Goal: Task Accomplishment & Management: Complete application form

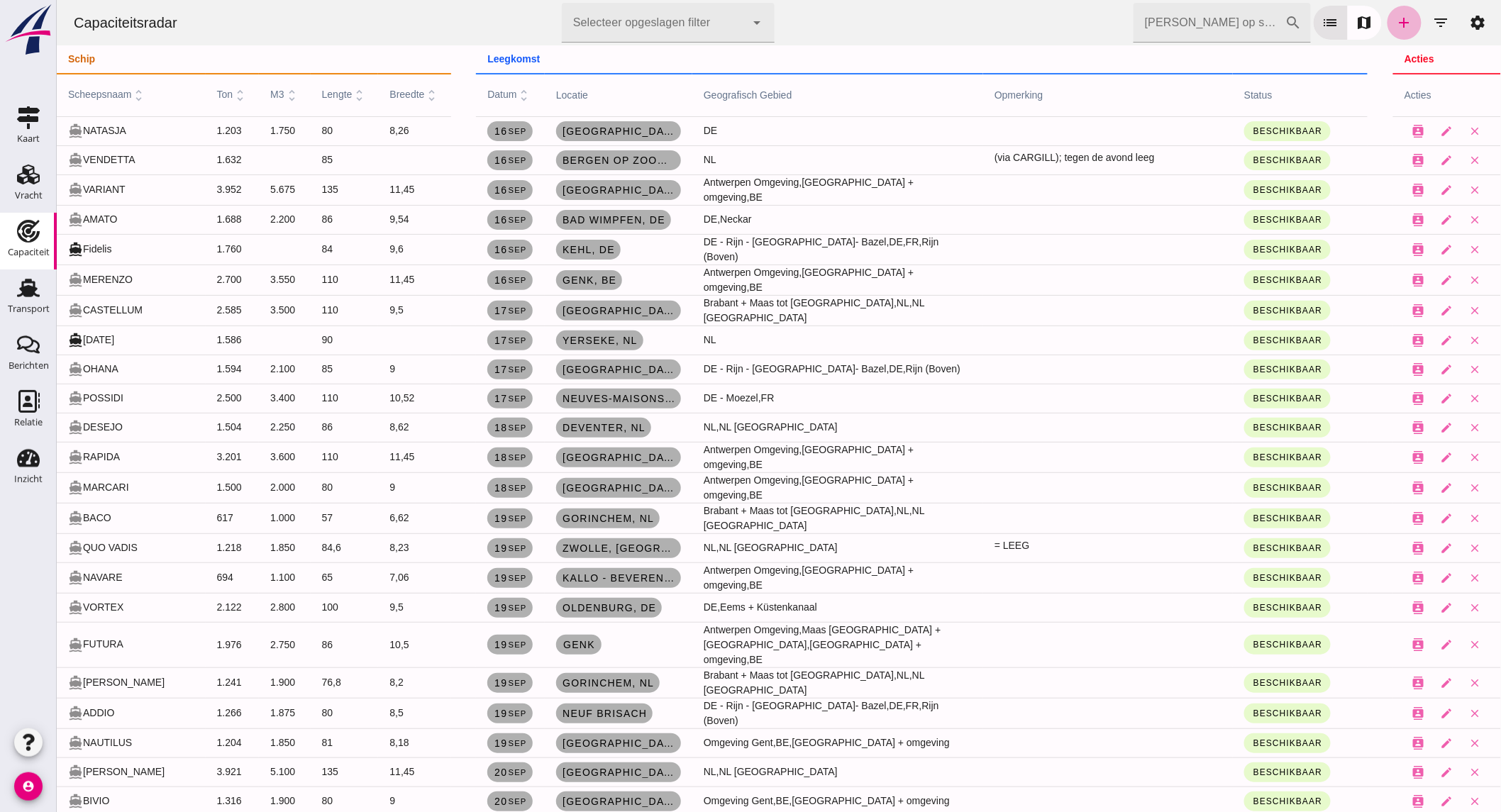
click at [1395, 26] on icon "add" at bounding box center [1403, 22] width 17 height 17
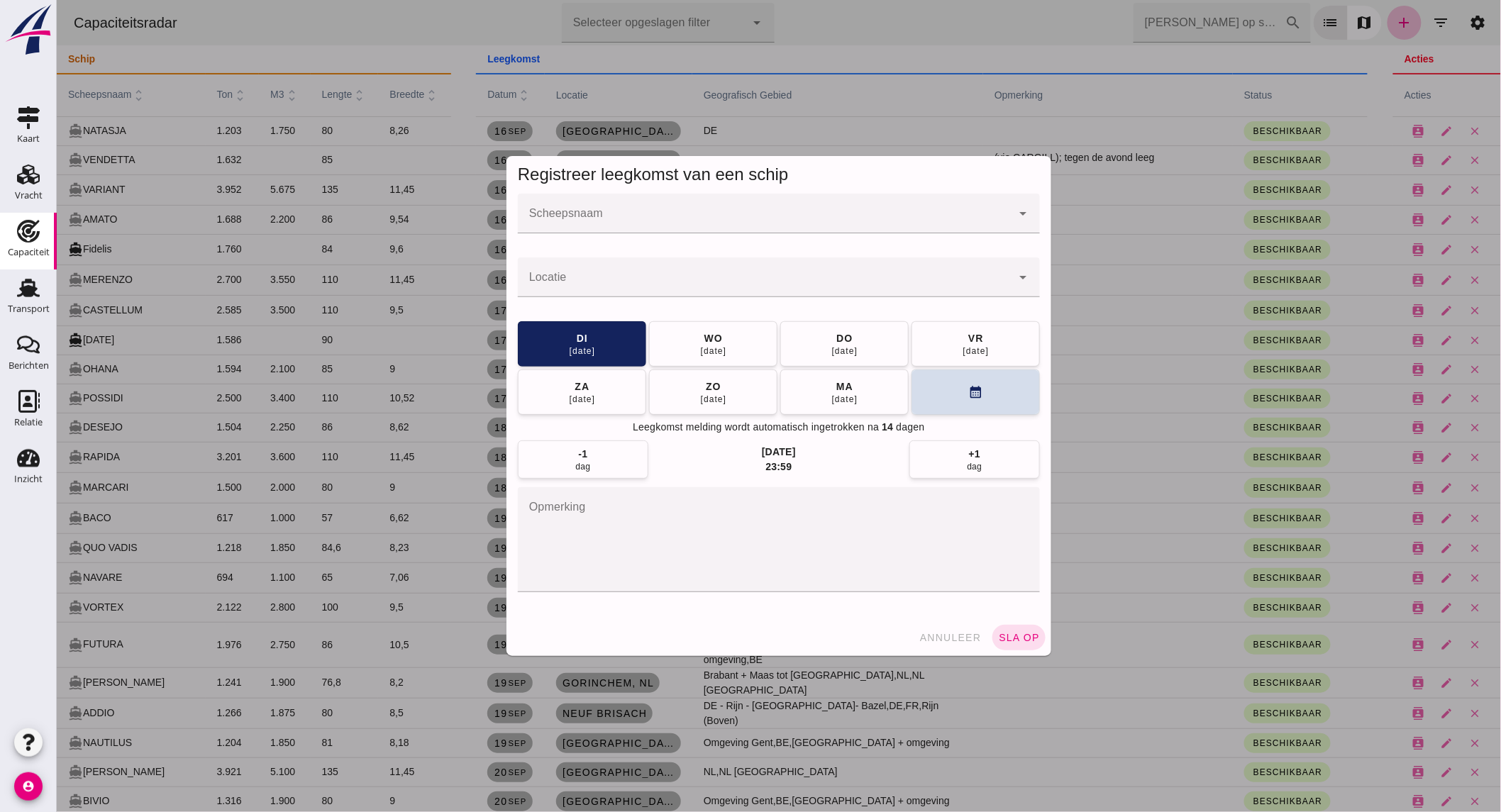
click at [645, 212] on input "Scheepsnaam" at bounding box center [763, 221] width 494 height 17
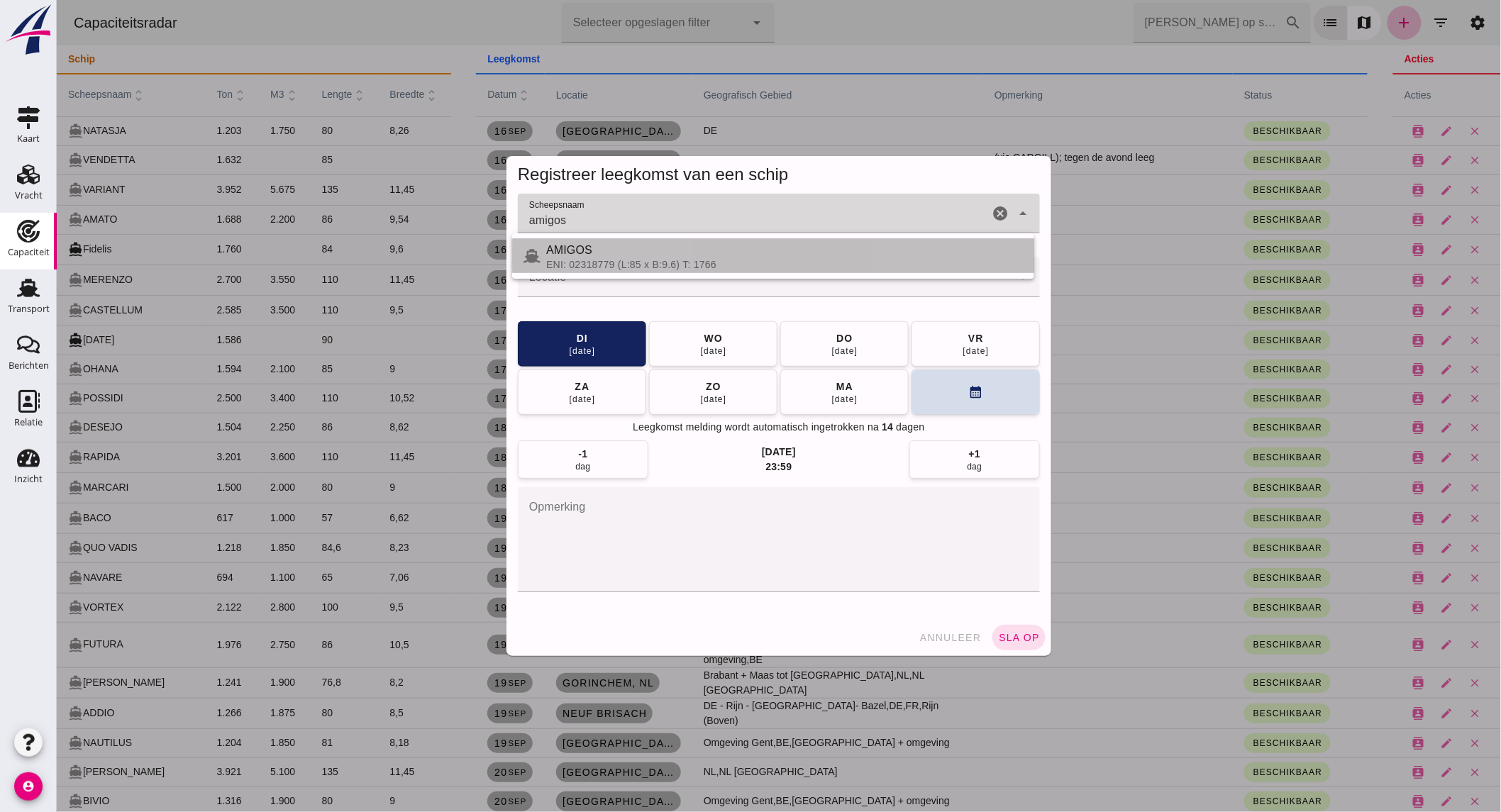
click at [632, 260] on div "ENI: 02318779 (L:85 x B:9.6) T: 1766" at bounding box center [783, 264] width 477 height 12
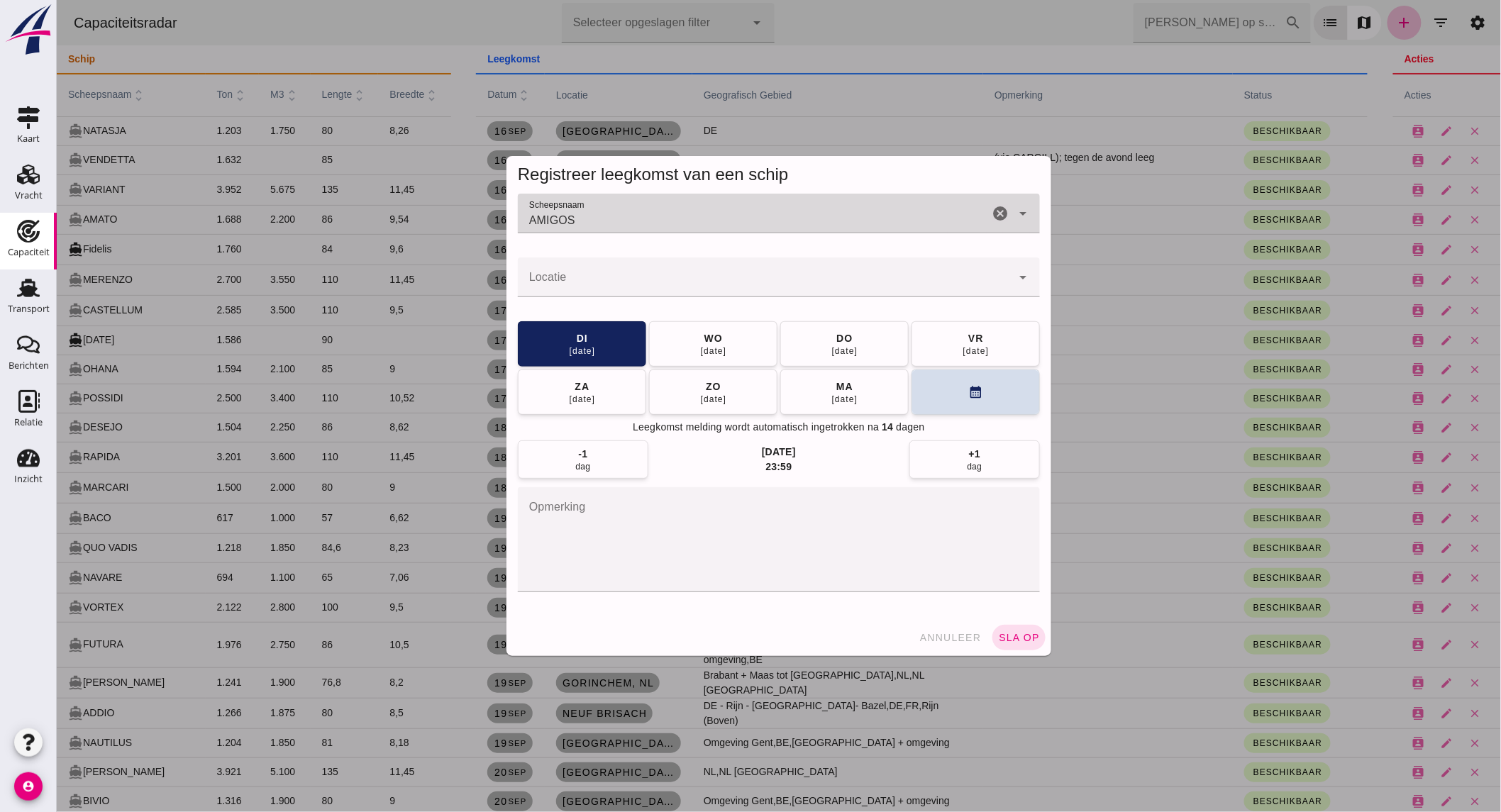
type input "AMIGOS"
click at [628, 278] on input "Locatie" at bounding box center [763, 284] width 494 height 17
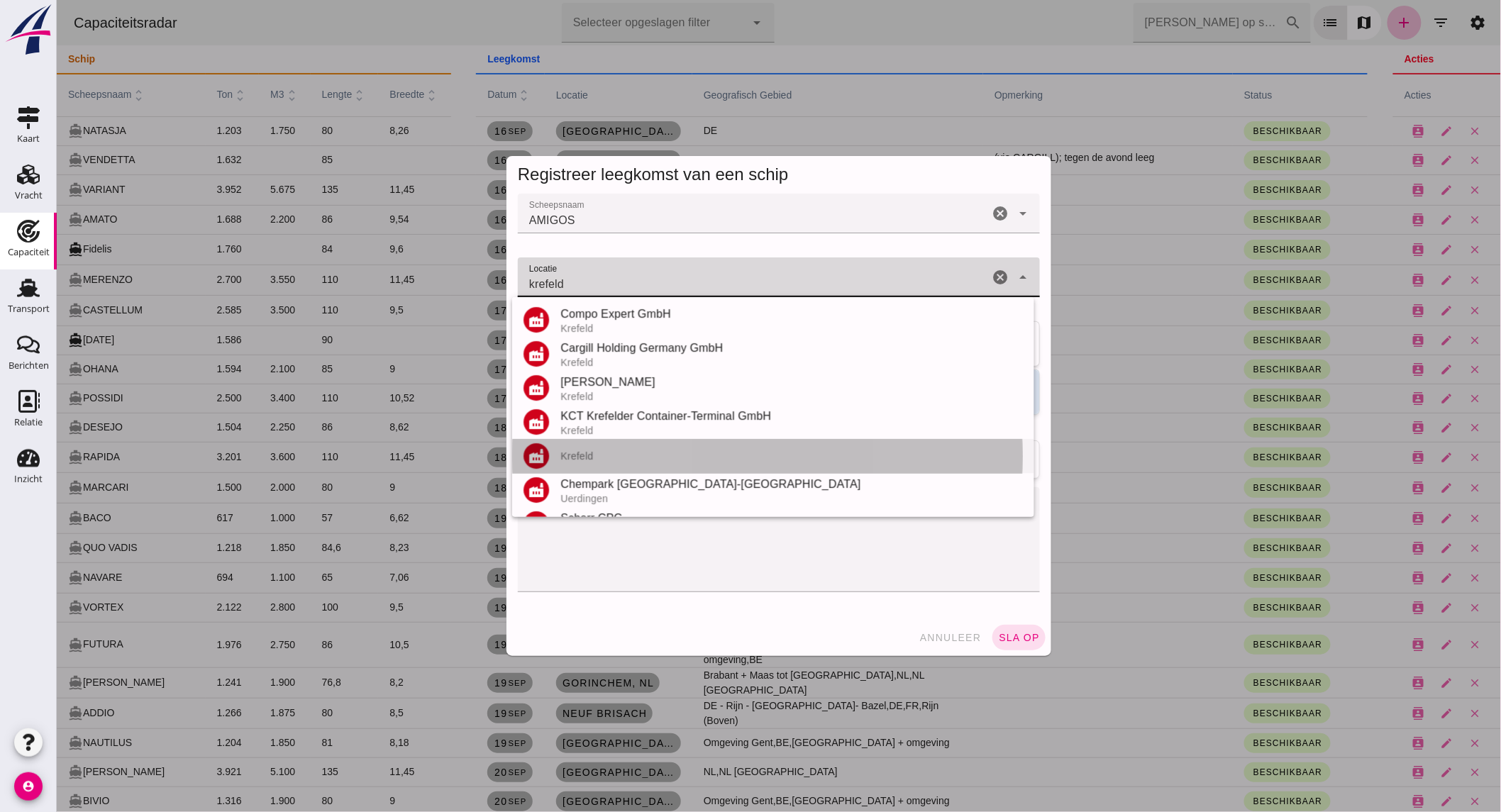
click at [628, 457] on div "Krefeld" at bounding box center [790, 456] width 463 height 12
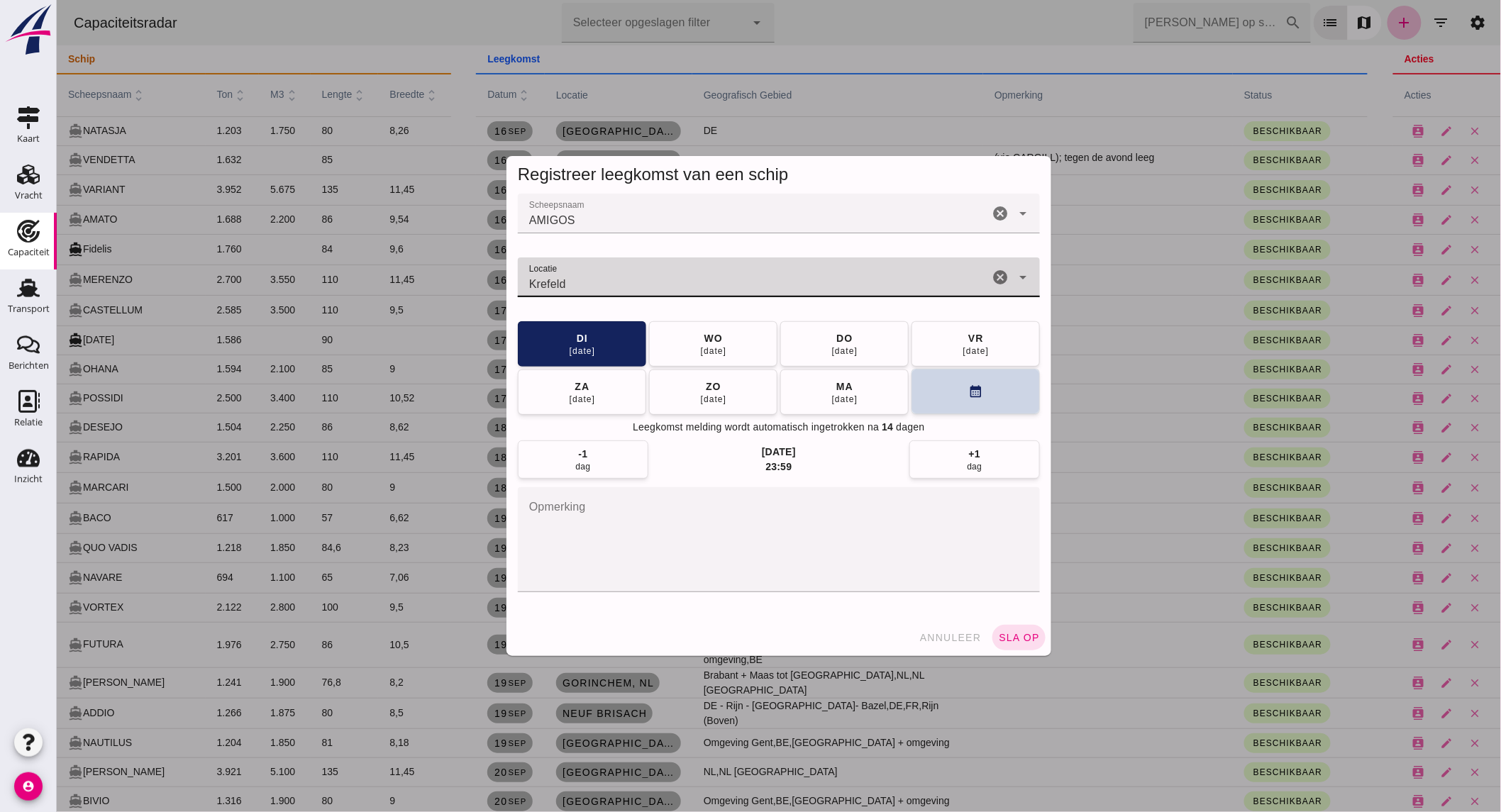
type input "Krefeld"
click at [990, 390] on button "calendar_month" at bounding box center [975, 391] width 129 height 46
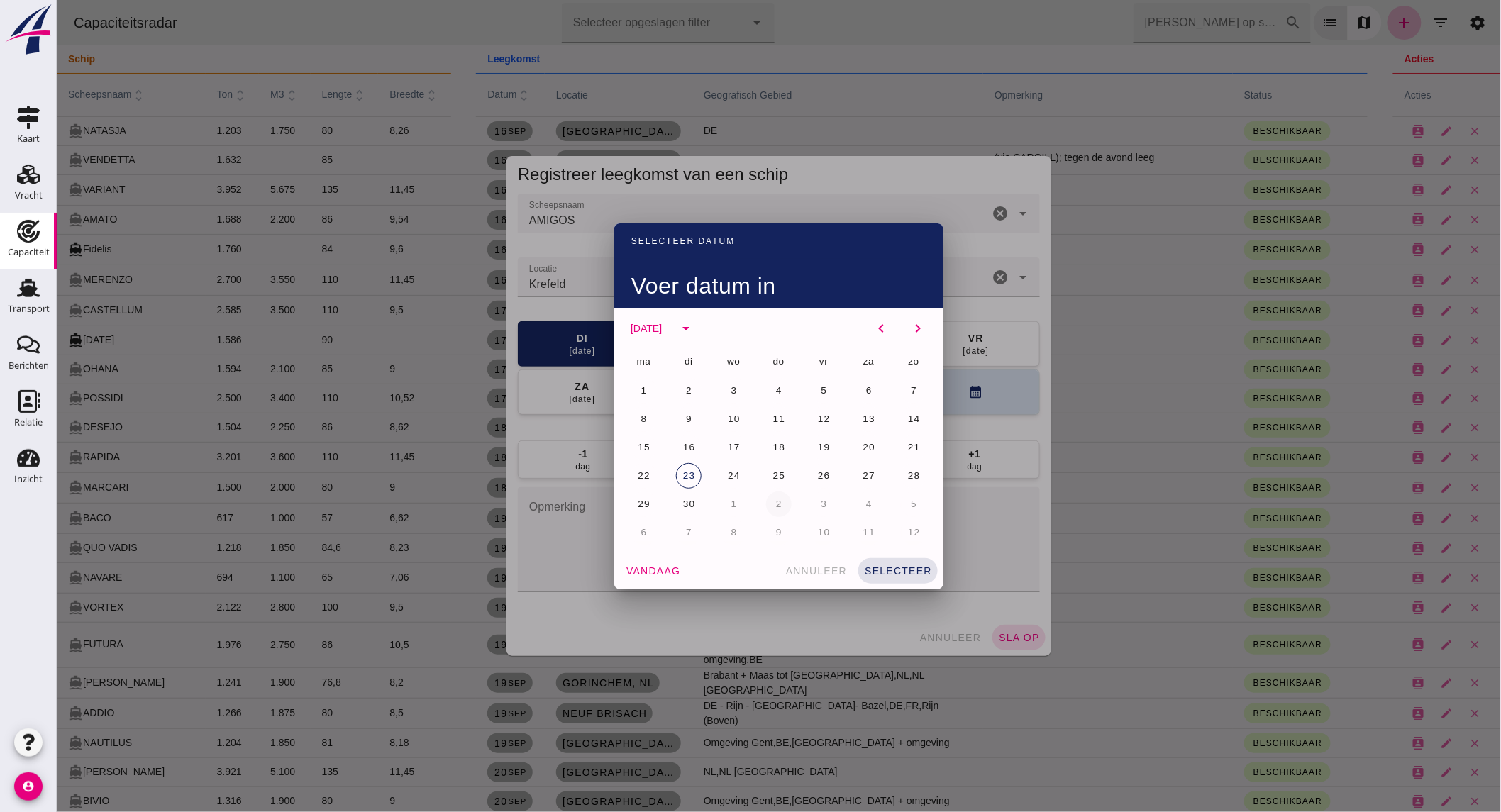
click at [766, 509] on button "2" at bounding box center [778, 504] width 26 height 26
click at [880, 574] on span "selecteer" at bounding box center [897, 571] width 68 height 12
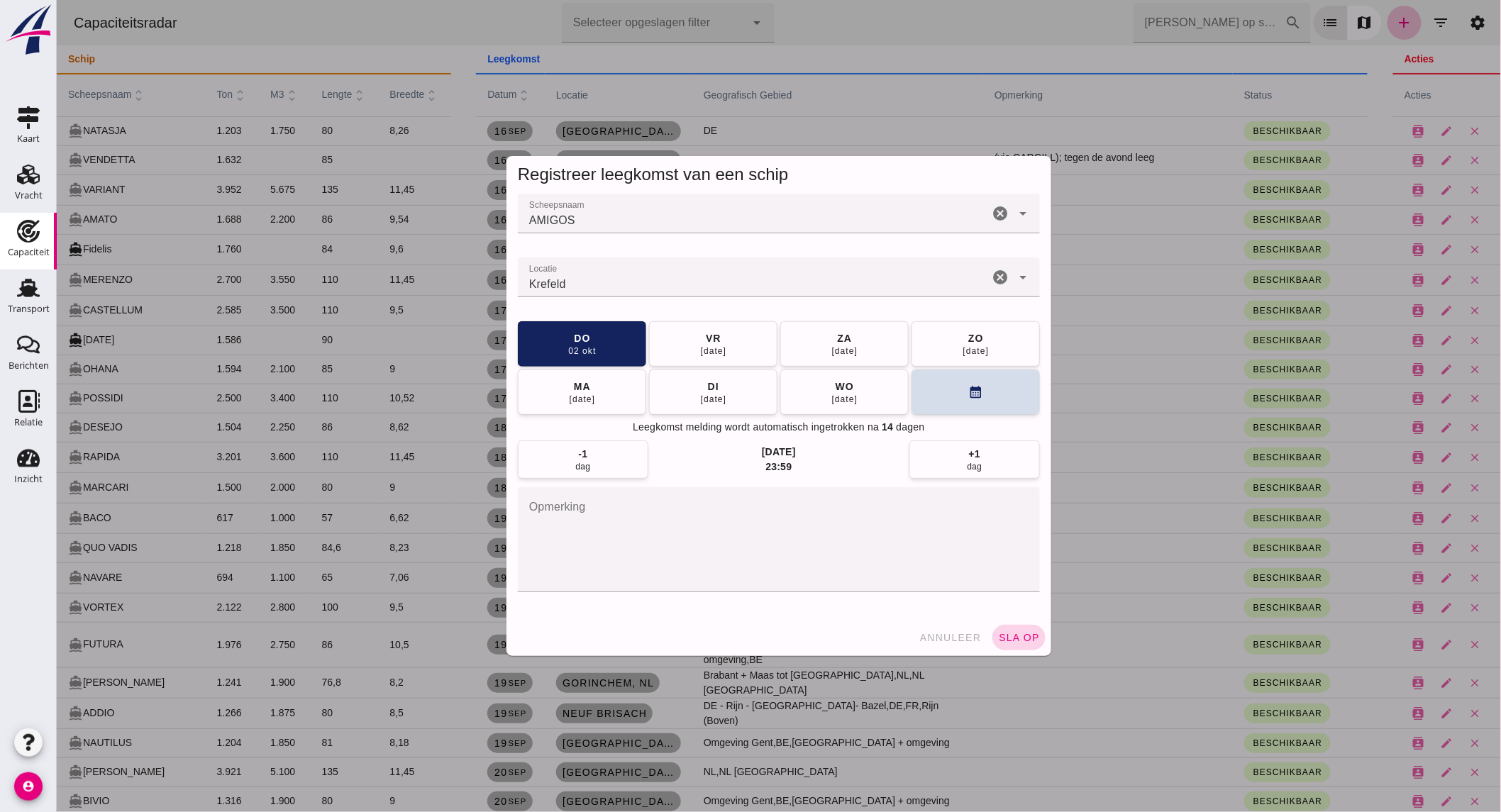
click at [998, 632] on span "sla op" at bounding box center [1018, 638] width 42 height 12
